Goal: Task Accomplishment & Management: Complete application form

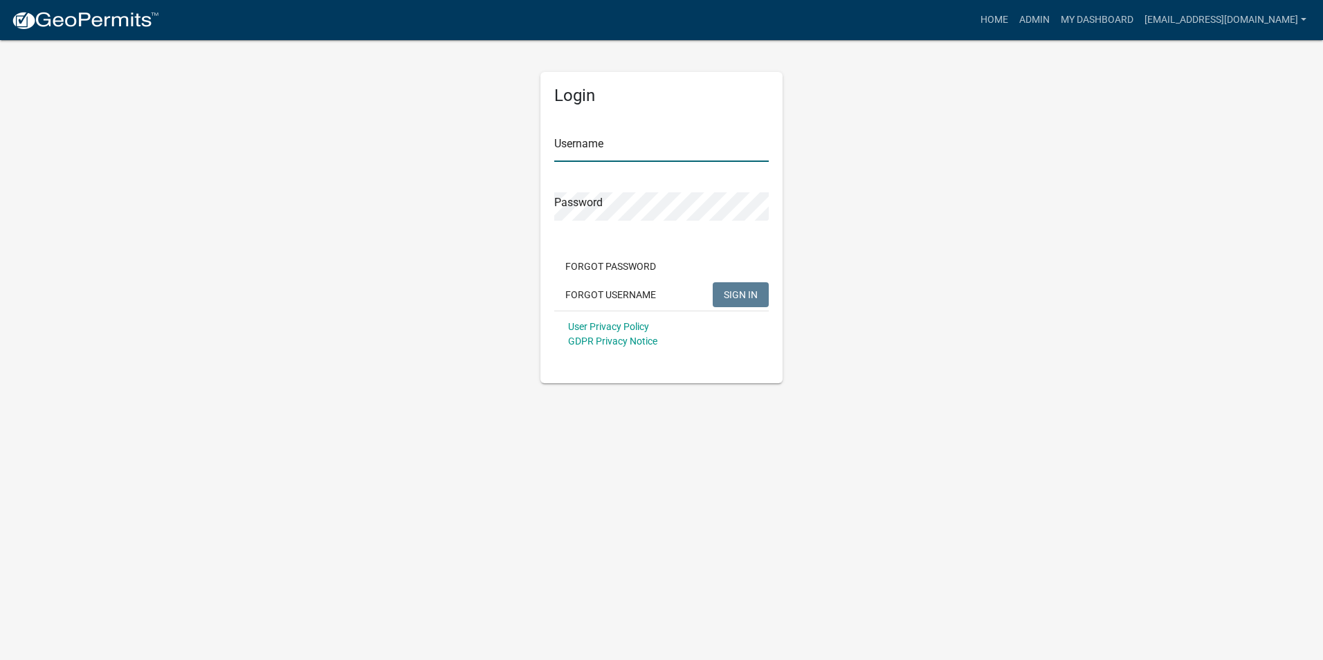
type input "[EMAIL_ADDRESS][DOMAIN_NAME]"
click at [747, 298] on span "SIGN IN" at bounding box center [741, 294] width 34 height 11
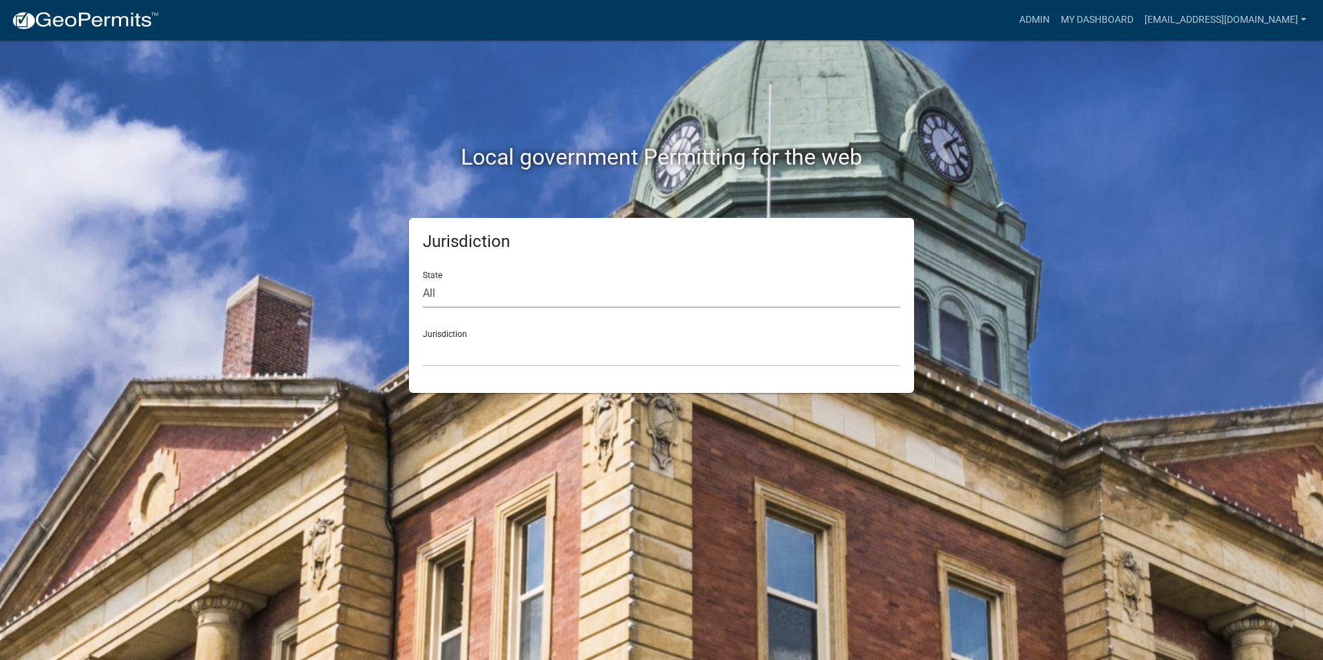
click at [494, 303] on select "All [US_STATE] [US_STATE] [US_STATE] [US_STATE] [US_STATE] [US_STATE] [US_STATE…" at bounding box center [661, 294] width 477 height 28
select select "[US_STATE]"
click at [423, 280] on select "All [US_STATE] [US_STATE] [US_STATE] [US_STATE] [US_STATE] [US_STATE] [US_STATE…" at bounding box center [661, 294] width 477 height 28
click at [473, 358] on select "City of [GEOGRAPHIC_DATA], [US_STATE] City of [GEOGRAPHIC_DATA], [US_STATE] Cit…" at bounding box center [661, 352] width 477 height 28
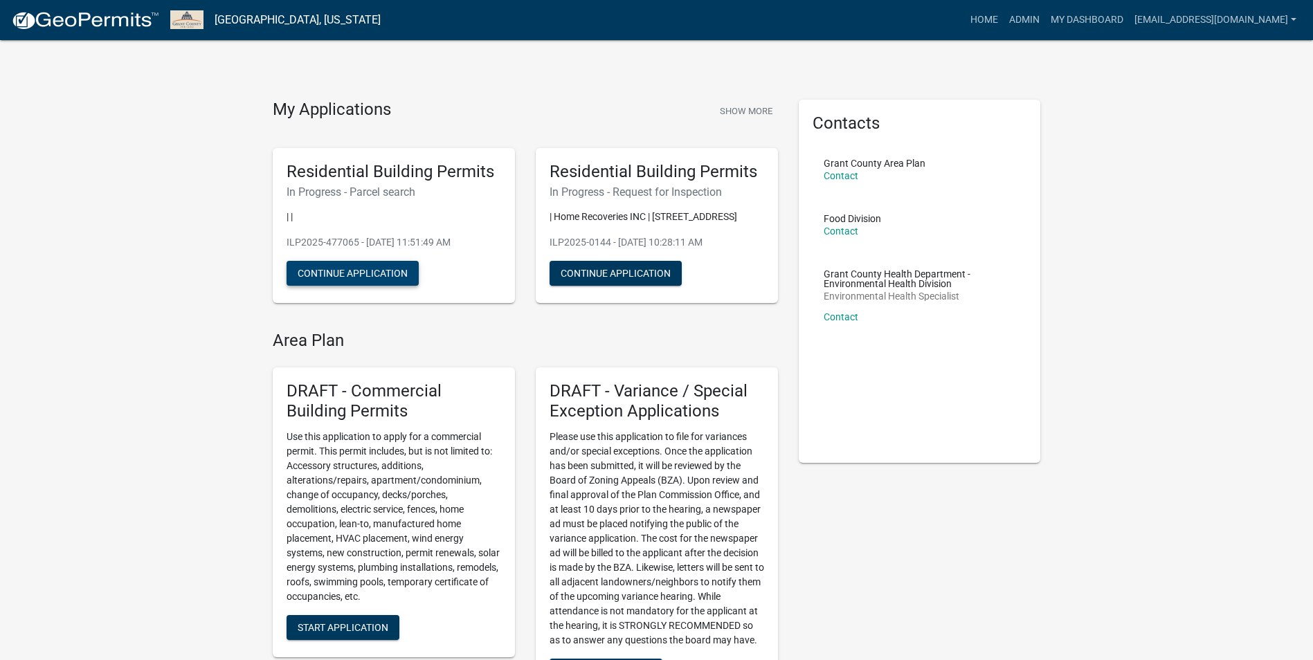
click at [359, 279] on button "Continue Application" at bounding box center [352, 273] width 132 height 25
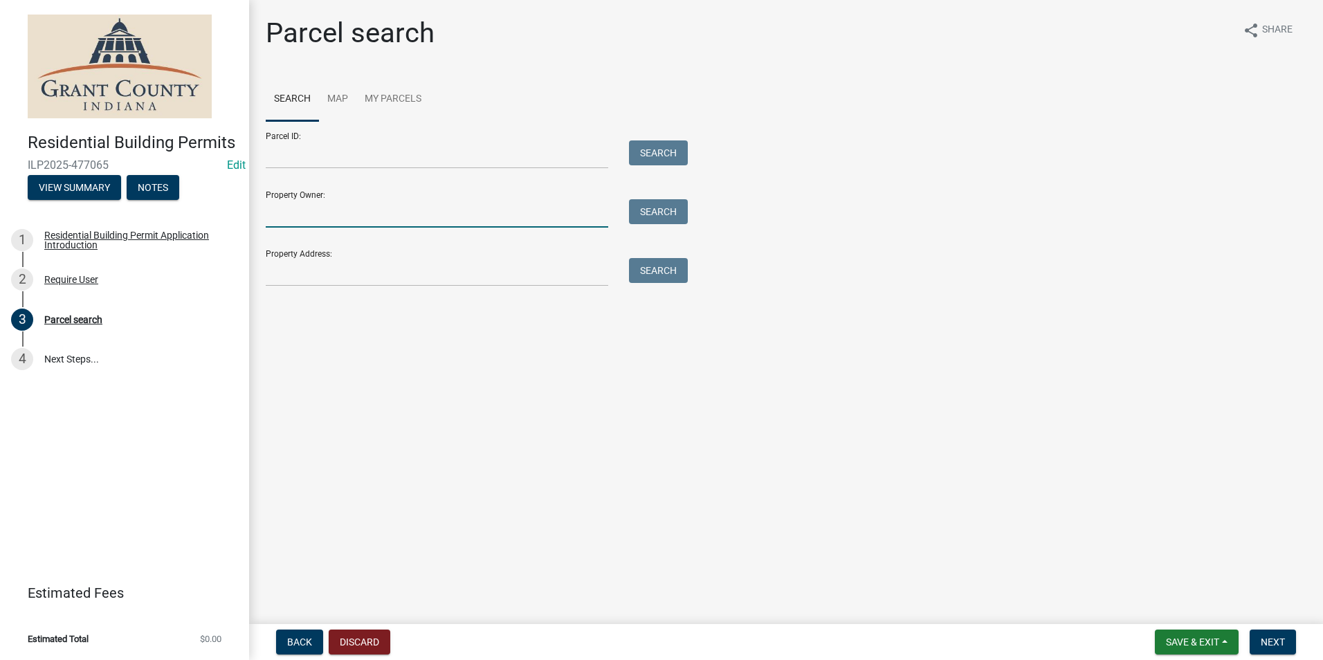
click at [333, 217] on input "Property Owner:" at bounding box center [437, 213] width 343 height 28
click at [534, 273] on input "Property Address:" at bounding box center [437, 272] width 343 height 28
click at [327, 215] on input "Property Owner:" at bounding box center [437, 213] width 343 height 28
type input "Storm Haze"
click at [659, 210] on button "Search" at bounding box center [658, 211] width 59 height 25
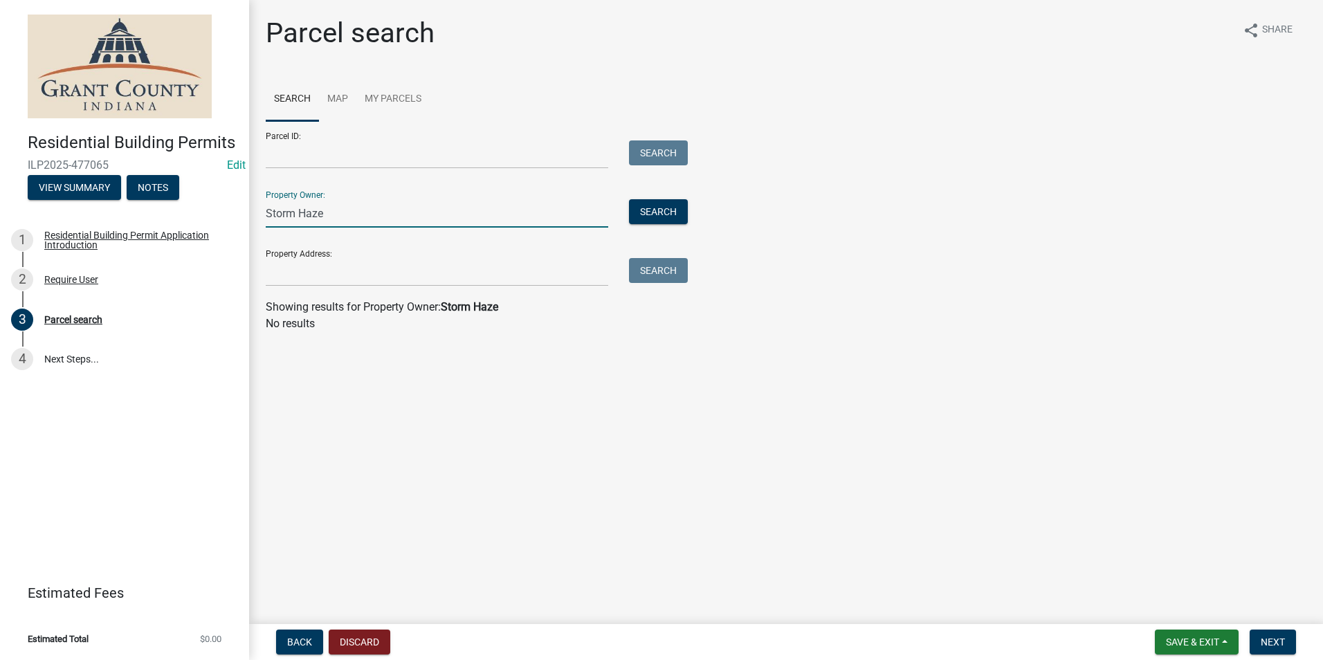
drag, startPoint x: 312, startPoint y: 213, endPoint x: 257, endPoint y: 209, distance: 54.8
click at [257, 209] on div "Storm Haze" at bounding box center [436, 213] width 363 height 28
click at [297, 271] on input "Property Address:" at bounding box center [437, 272] width 343 height 28
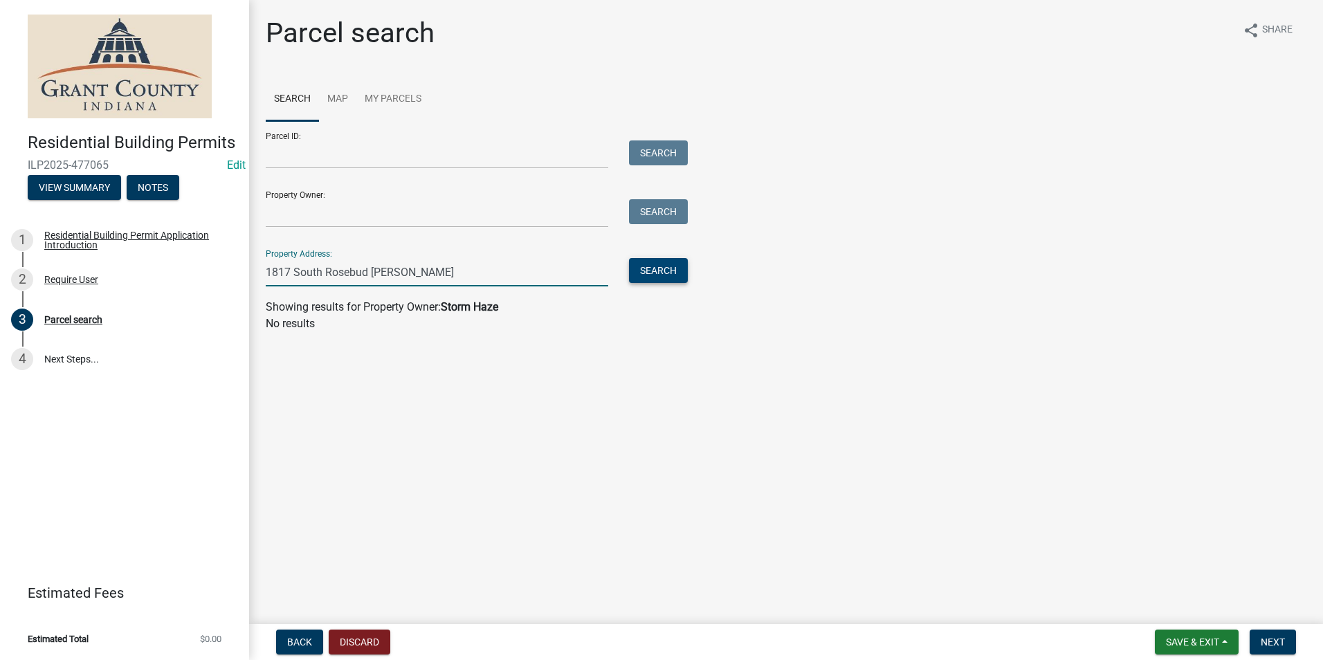
click at [665, 266] on button "Search" at bounding box center [658, 270] width 59 height 25
click at [365, 272] on input "1817 South Rosebud [PERSON_NAME]" at bounding box center [437, 272] width 343 height 28
click at [367, 275] on input "1817 South Rosebud [PERSON_NAME]" at bounding box center [437, 272] width 343 height 28
type input "1817 South Roseburg [PERSON_NAME]"
click at [659, 265] on button "Search" at bounding box center [658, 270] width 59 height 25
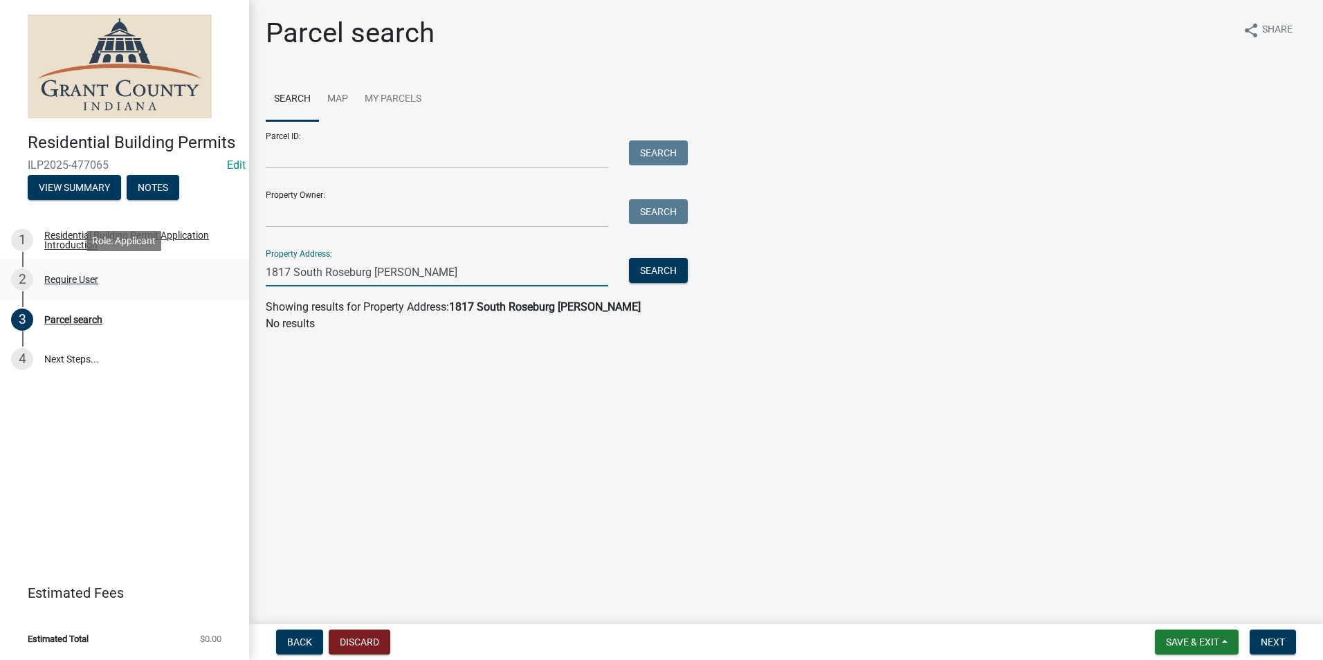
drag, startPoint x: 448, startPoint y: 269, endPoint x: 231, endPoint y: 275, distance: 217.3
click at [231, 275] on div "Residential Building Permits ILP2025-477065 Edit View Summary Notes 1 Residenti…" at bounding box center [661, 330] width 1323 height 660
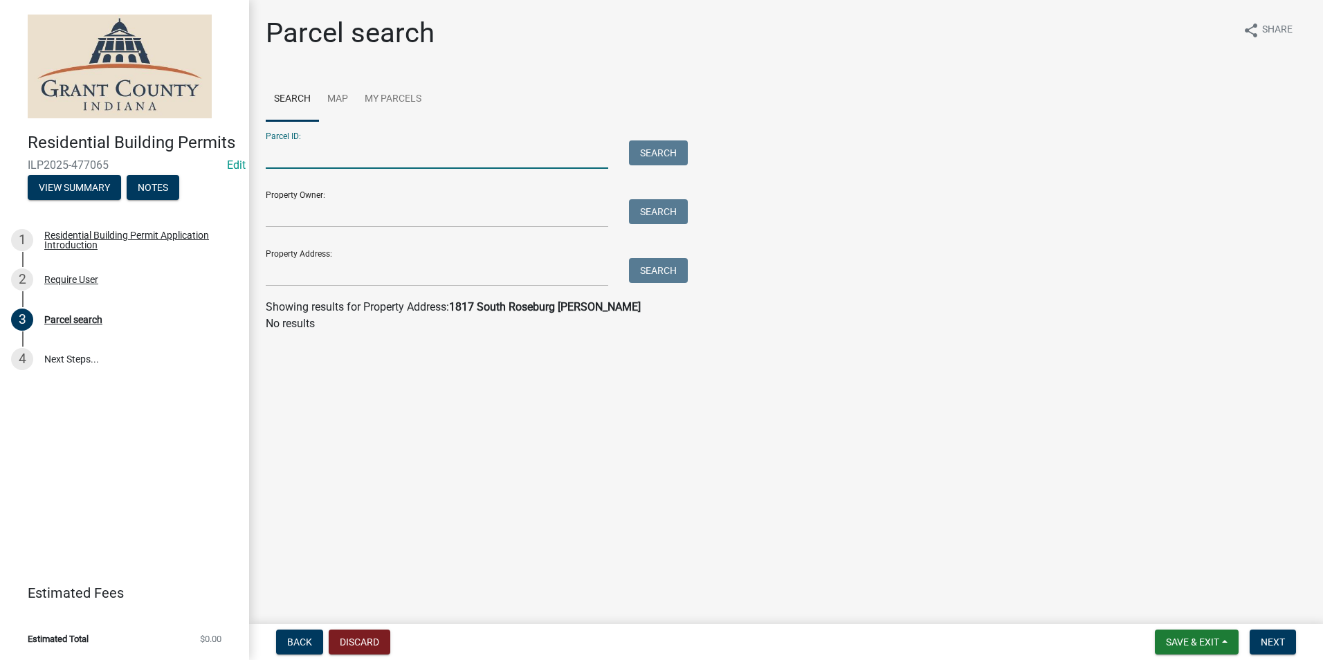
click at [334, 152] on input "Parcel ID:" at bounding box center [437, 154] width 343 height 28
type input "27-06-15-300-021-000-006"
click at [663, 149] on button "Search" at bounding box center [658, 152] width 59 height 25
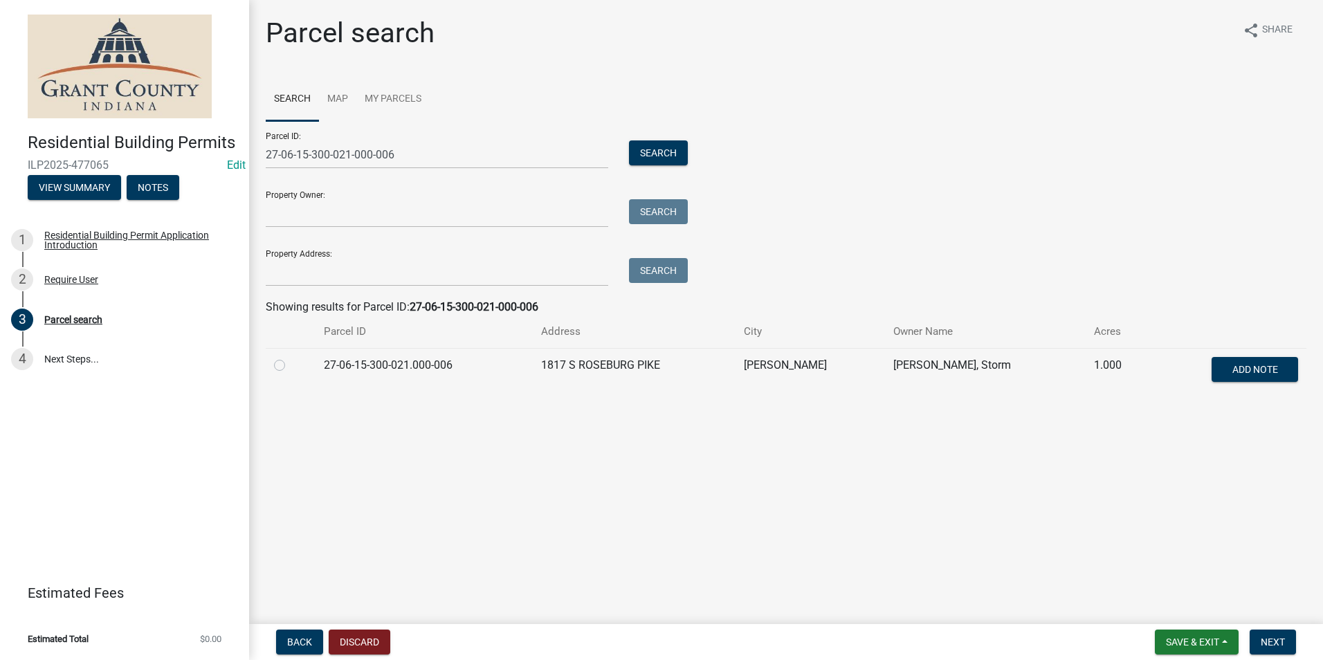
click at [644, 370] on td "1817 S ROSEBURG PIKE" at bounding box center [634, 371] width 203 height 46
click at [291, 357] on label at bounding box center [291, 357] width 0 height 0
click at [291, 365] on input "radio" at bounding box center [295, 361] width 9 height 9
radio input "true"
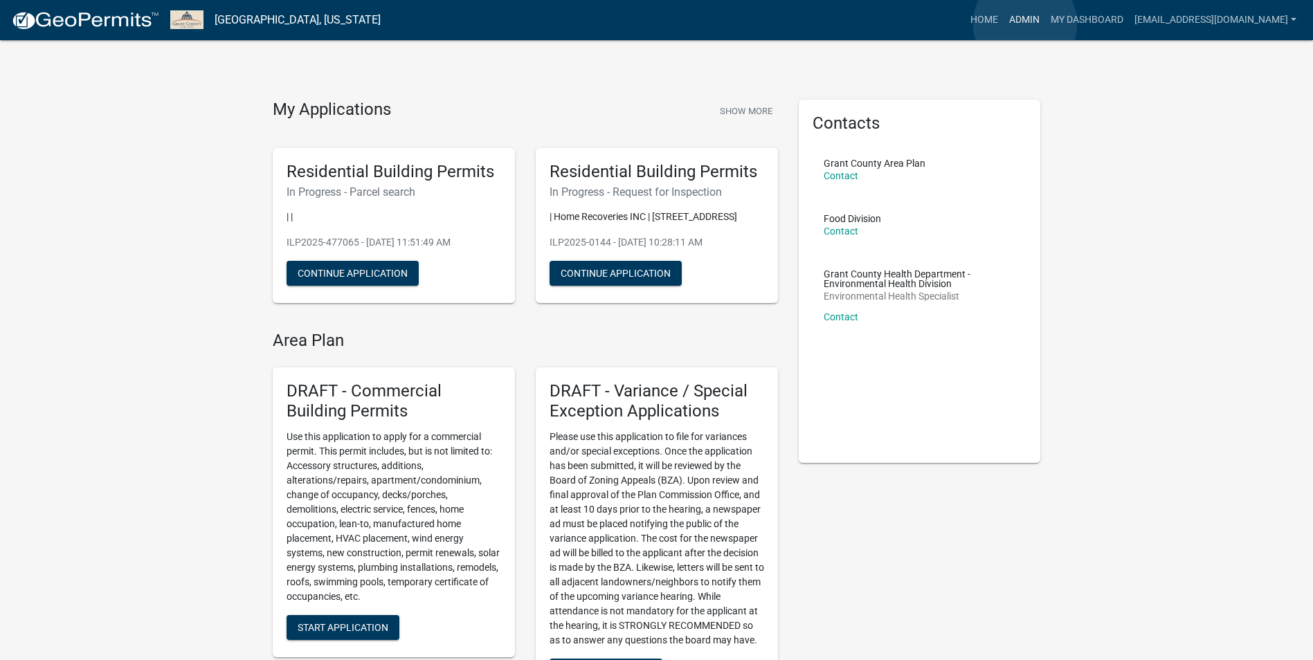
click at [1024, 24] on link "Admin" at bounding box center [1024, 20] width 42 height 26
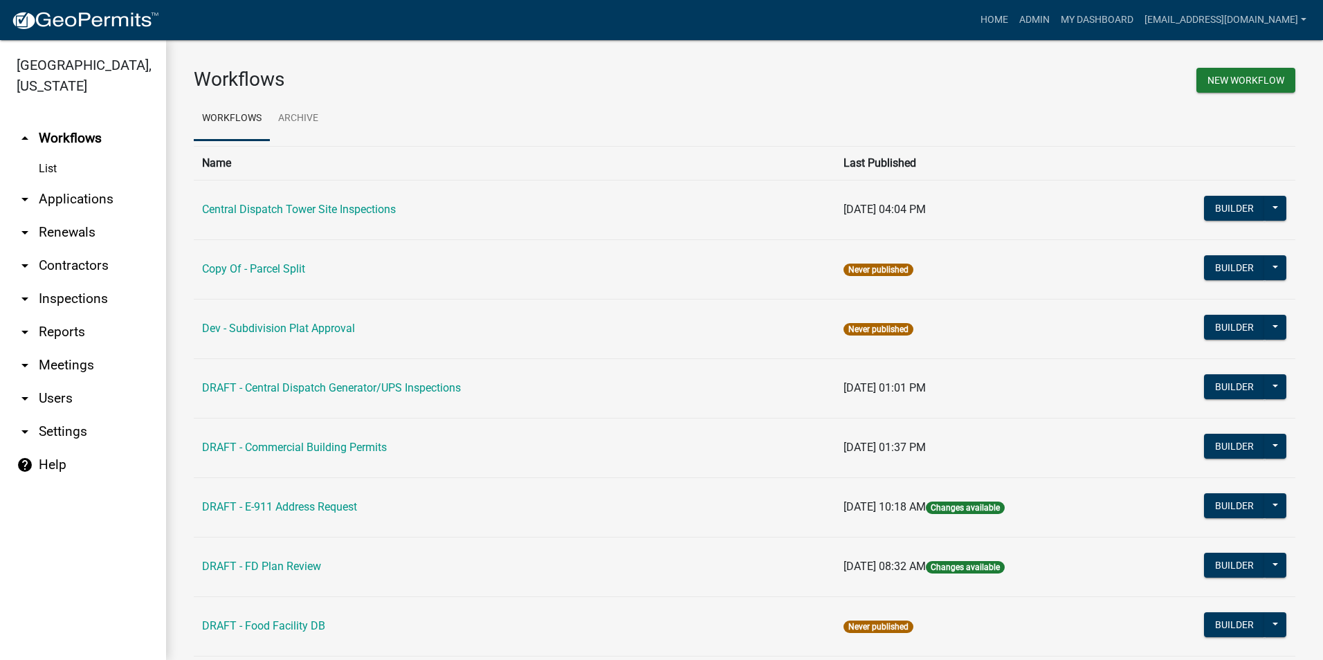
click at [64, 183] on link "arrow_drop_down Applications" at bounding box center [83, 199] width 166 height 33
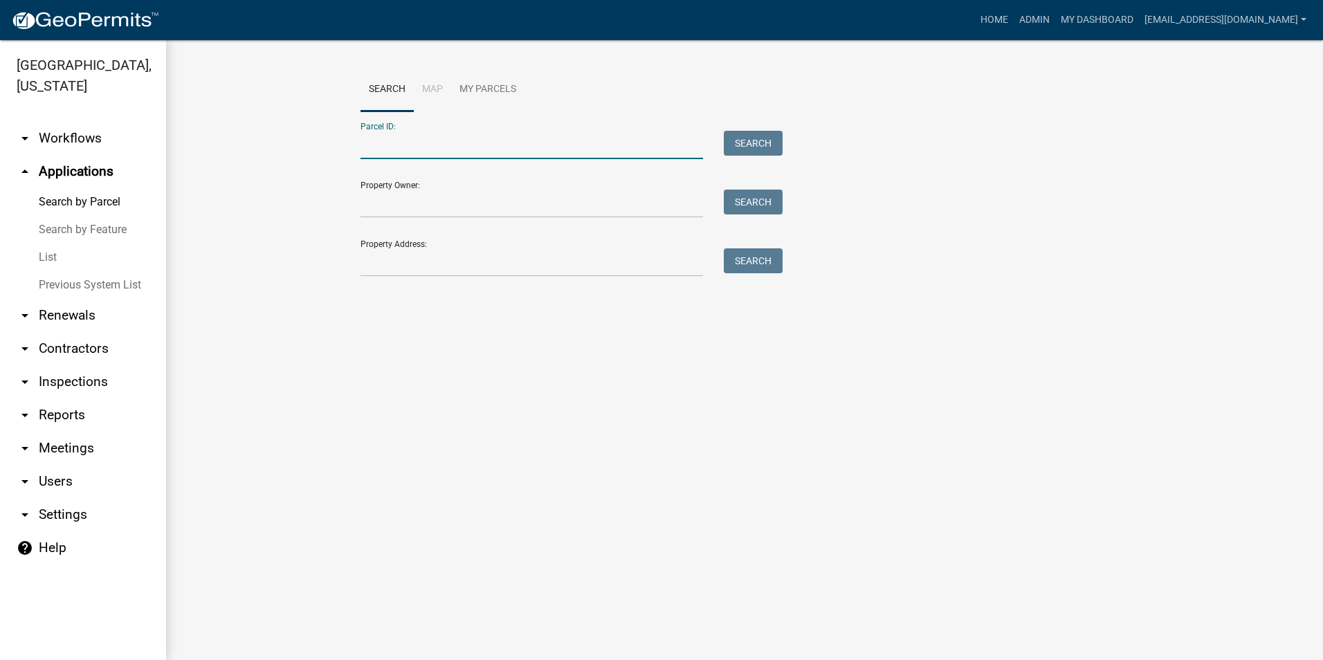
click at [437, 147] on input "Parcel ID:" at bounding box center [532, 145] width 343 height 28
type input "27-06-15-300-021-000-006"
click at [759, 143] on button "Search" at bounding box center [753, 143] width 59 height 25
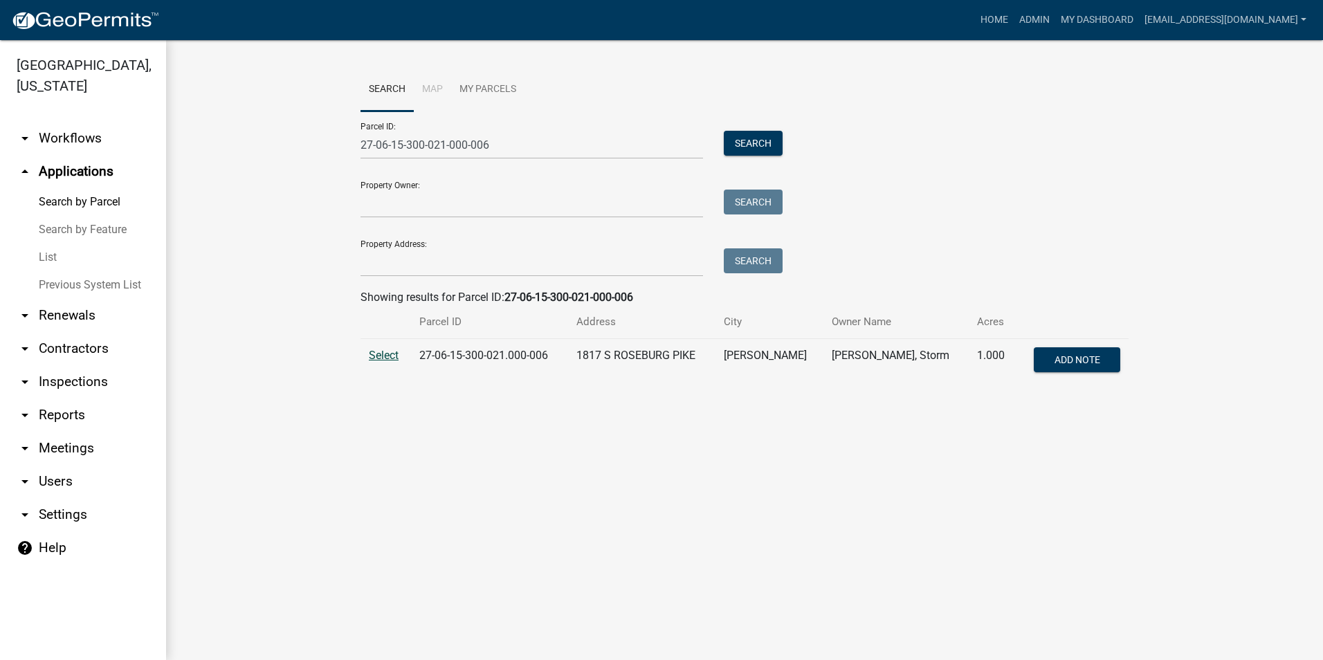
click at [389, 356] on span "Select" at bounding box center [384, 355] width 30 height 13
